Goal: Contribute content

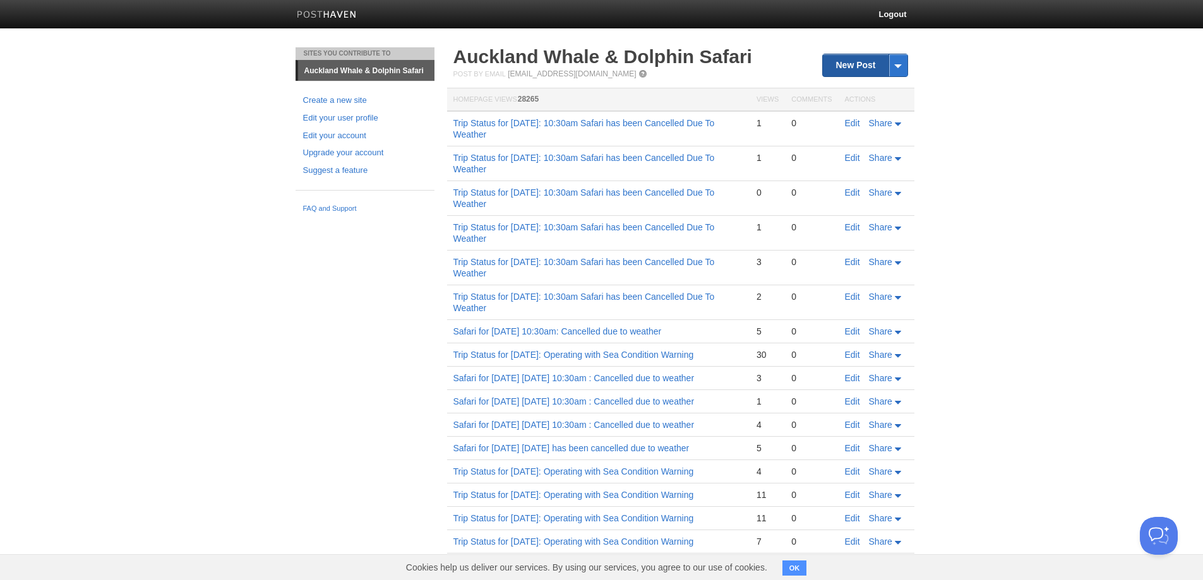
click at [863, 56] on link "New Post" at bounding box center [865, 65] width 84 height 22
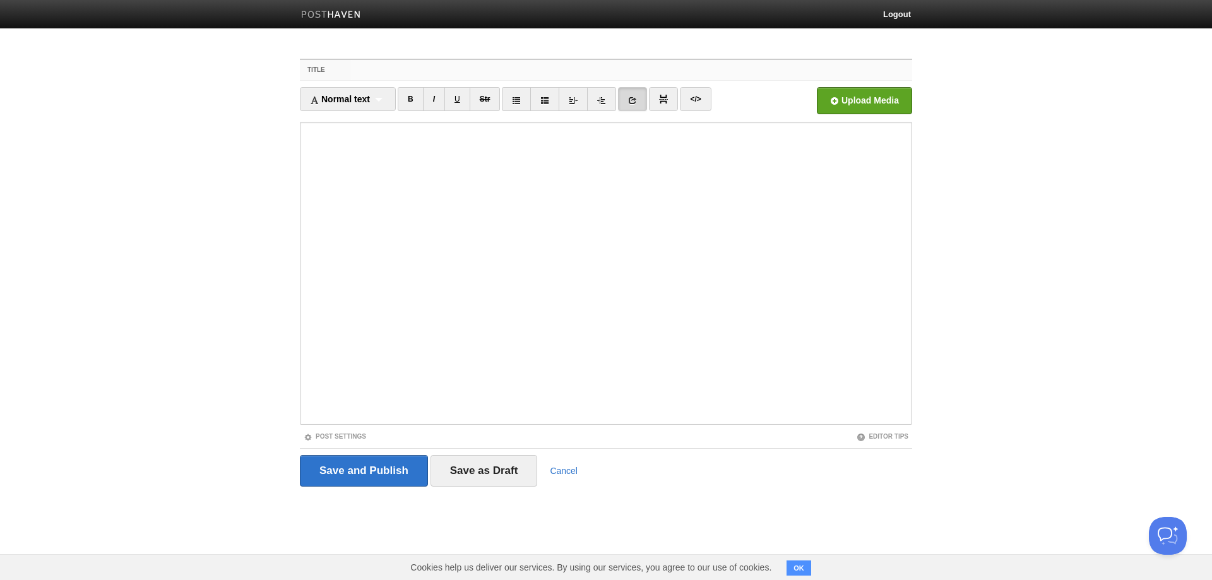
click at [472, 67] on input "Title" at bounding box center [631, 70] width 561 height 20
paste input "Trip Status for [DATE]: 10:30am Safari has been Cancelled Due To Weather"
click at [472, 71] on input "Trip Status for [DATE]: 10:30am Safari has been Cancelled Due To Operational Is…" at bounding box center [631, 70] width 561 height 20
drag, startPoint x: 861, startPoint y: 64, endPoint x: 215, endPoint y: 88, distance: 646.4
click at [0, 62] on html "Logout Sites You Contribute To [GEOGRAPHIC_DATA] Whale & Dolphin Safari Create …" at bounding box center [606, 267] width 1212 height 534
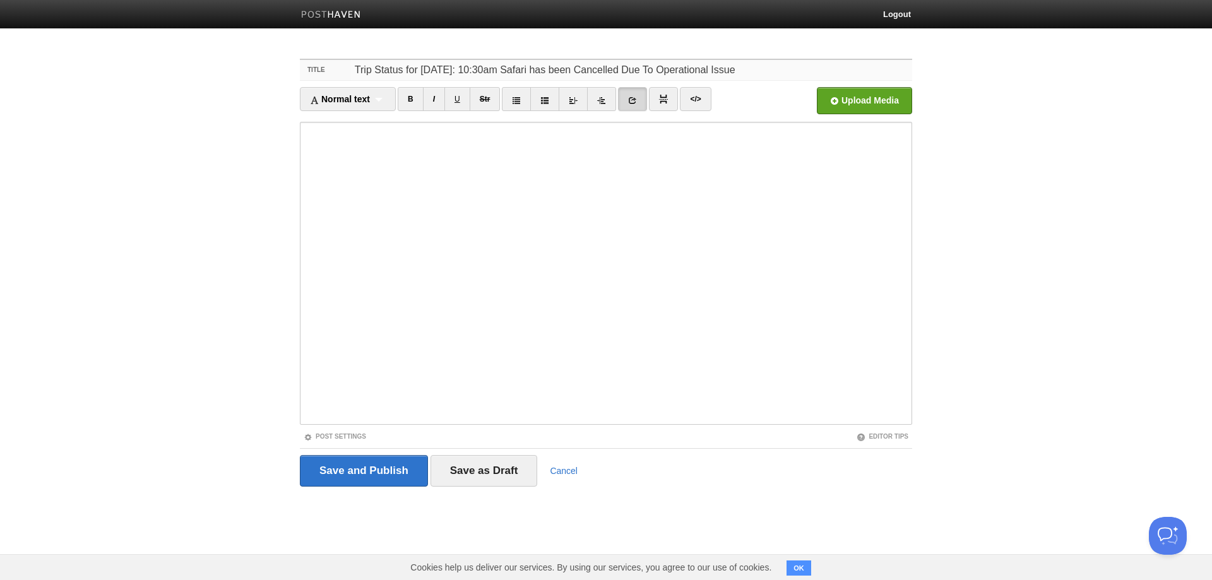
type input "Trip Status for [DATE]: 10:30am Safari has been Cancelled Due To Operational Is…"
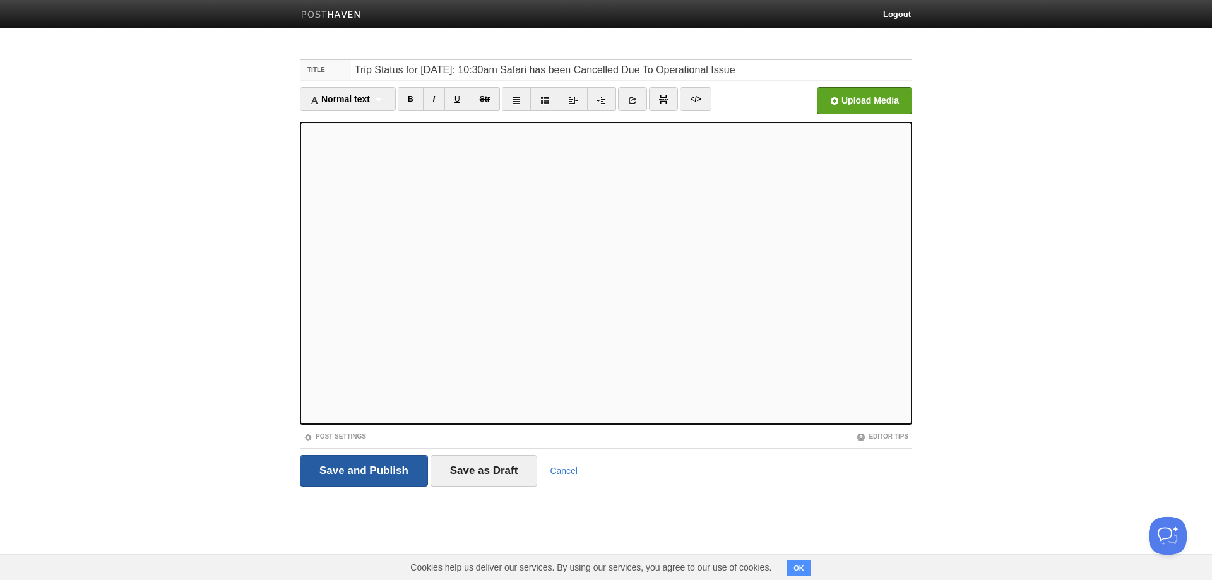
click at [357, 477] on input "Save and Publish" at bounding box center [364, 471] width 128 height 32
